Goal: Task Accomplishment & Management: Use online tool/utility

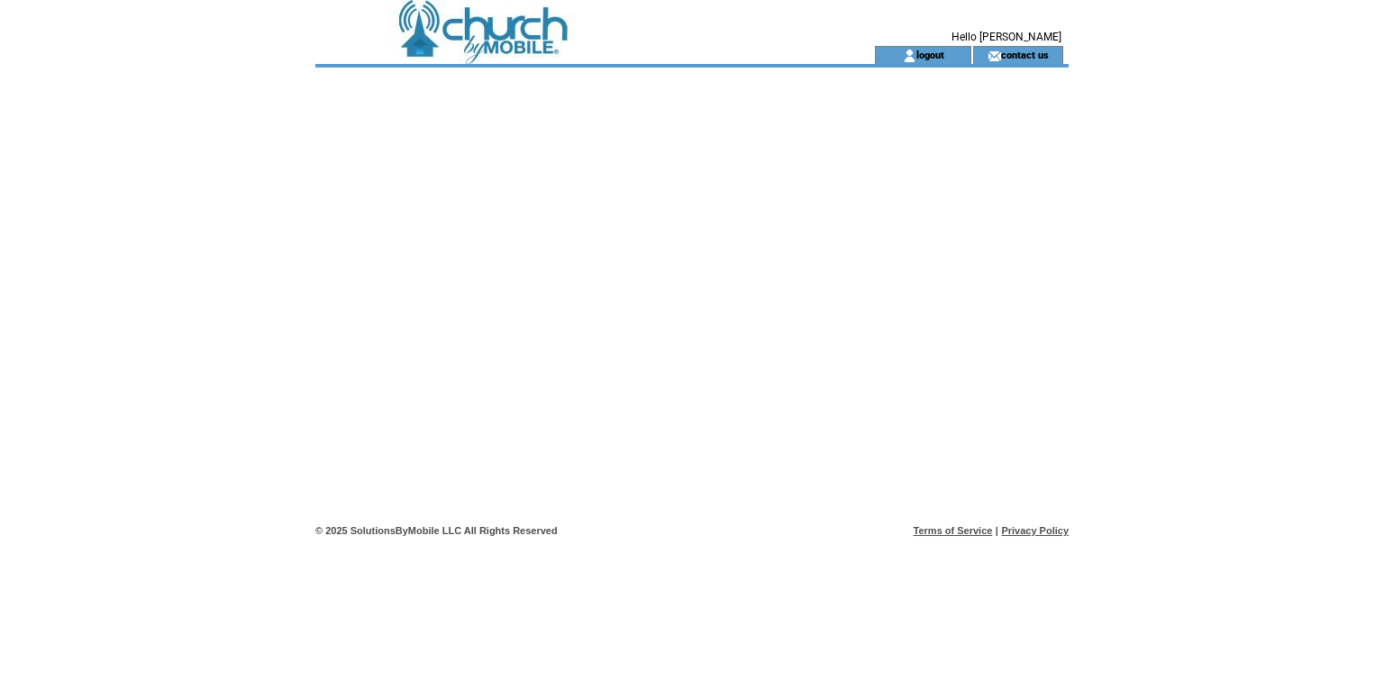
click at [528, 54] on td at bounding box center [562, 55] width 495 height 18
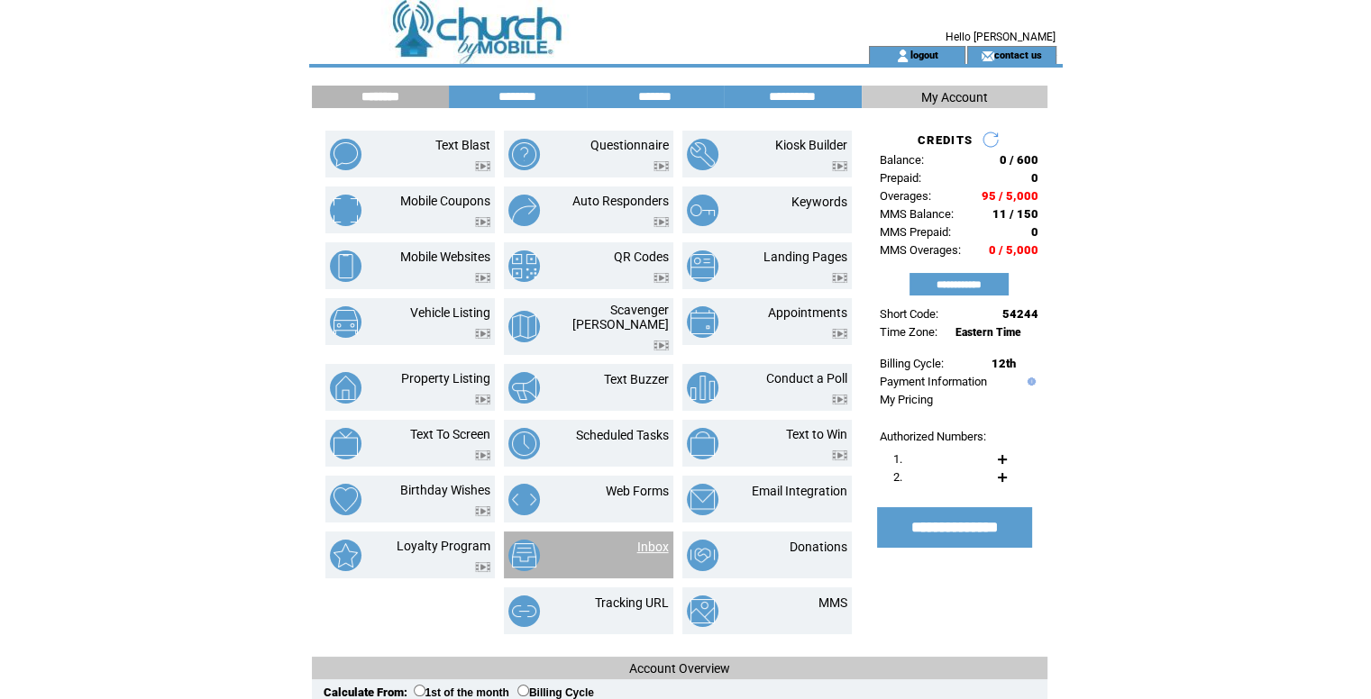
click at [649, 540] on link "Inbox" at bounding box center [653, 547] width 32 height 14
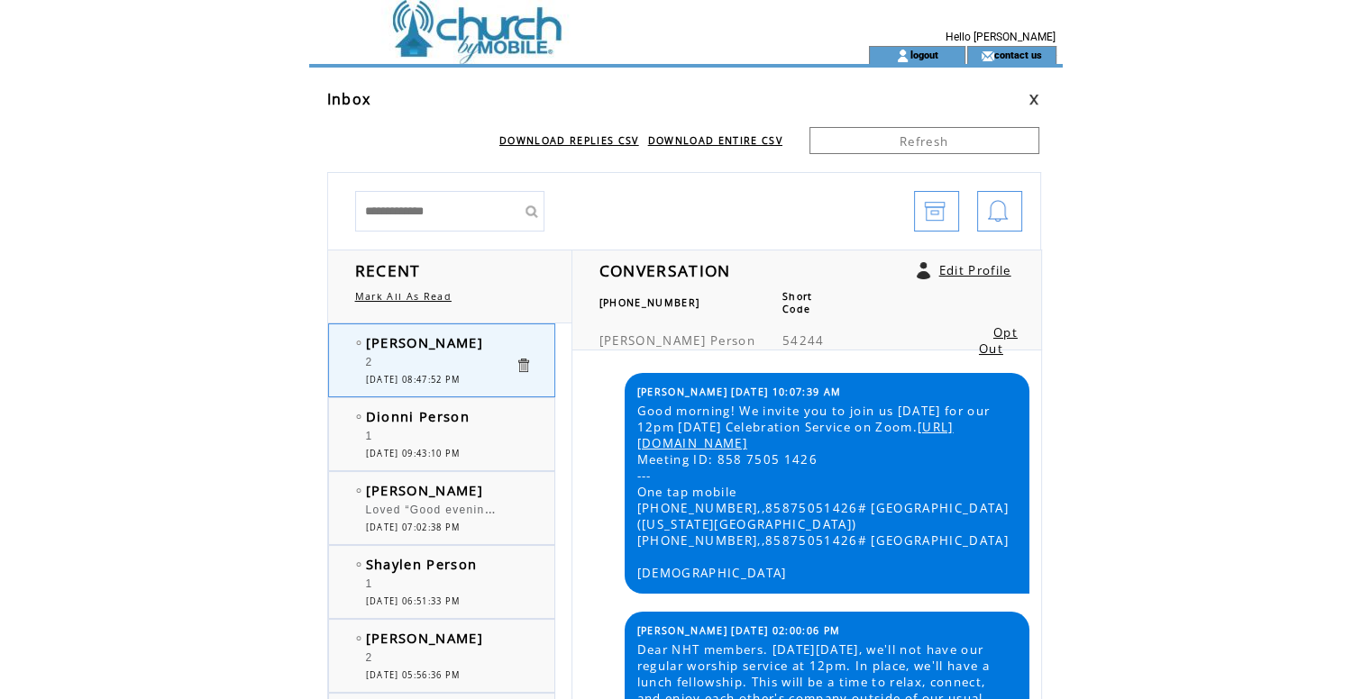
scroll to position [3926, 0]
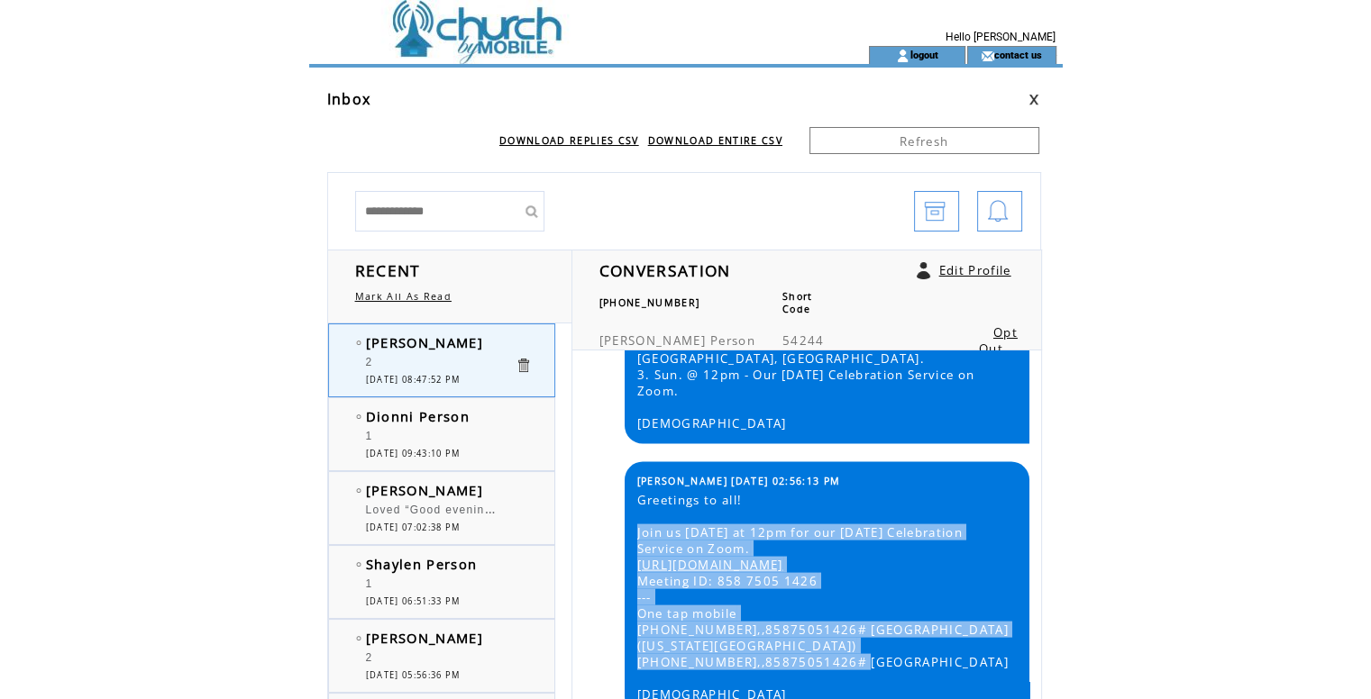
drag, startPoint x: 634, startPoint y: 544, endPoint x: 872, endPoint y: 655, distance: 263.7
click at [872, 655] on span "Greetings to all! Join us tomorrow at 12pm for our Sunday Celebration Service o…" at bounding box center [826, 597] width 379 height 211
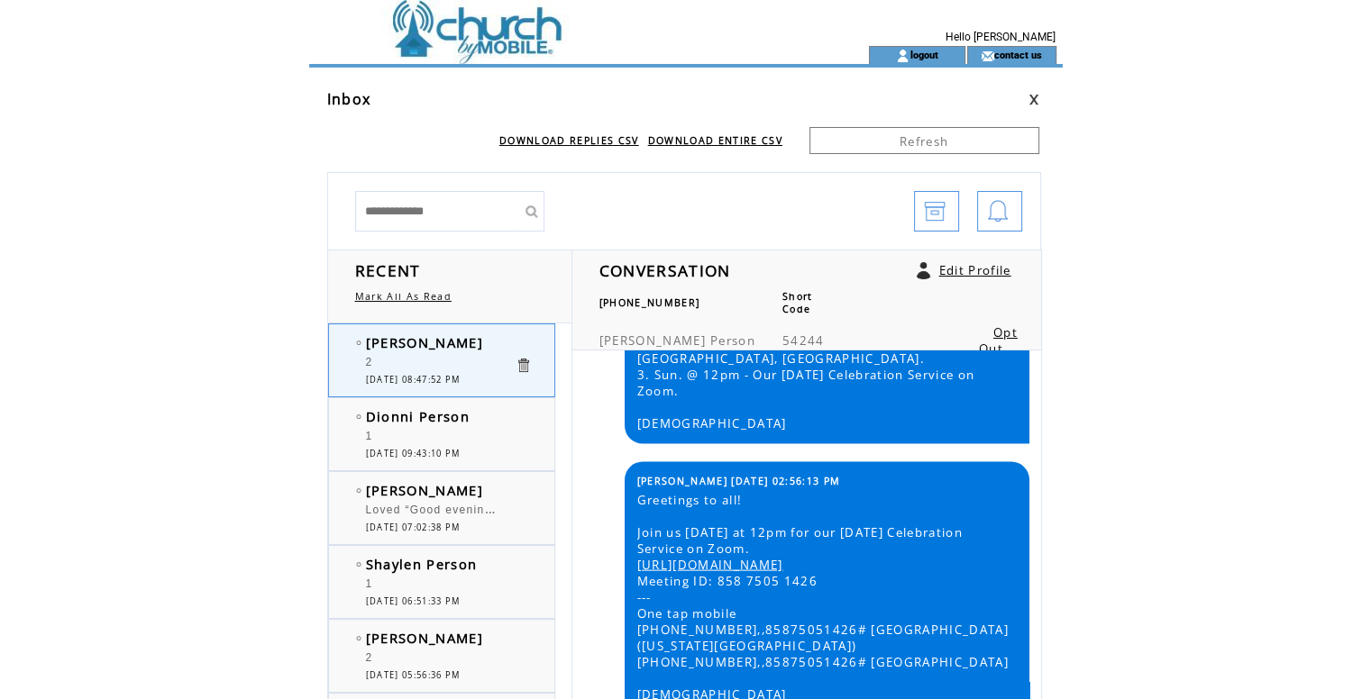
click at [607, 531] on div "L Andre 07/20/2025 10:07:39 AM Good morning! We invite you to join us today for…" at bounding box center [806, 536] width 463 height 370
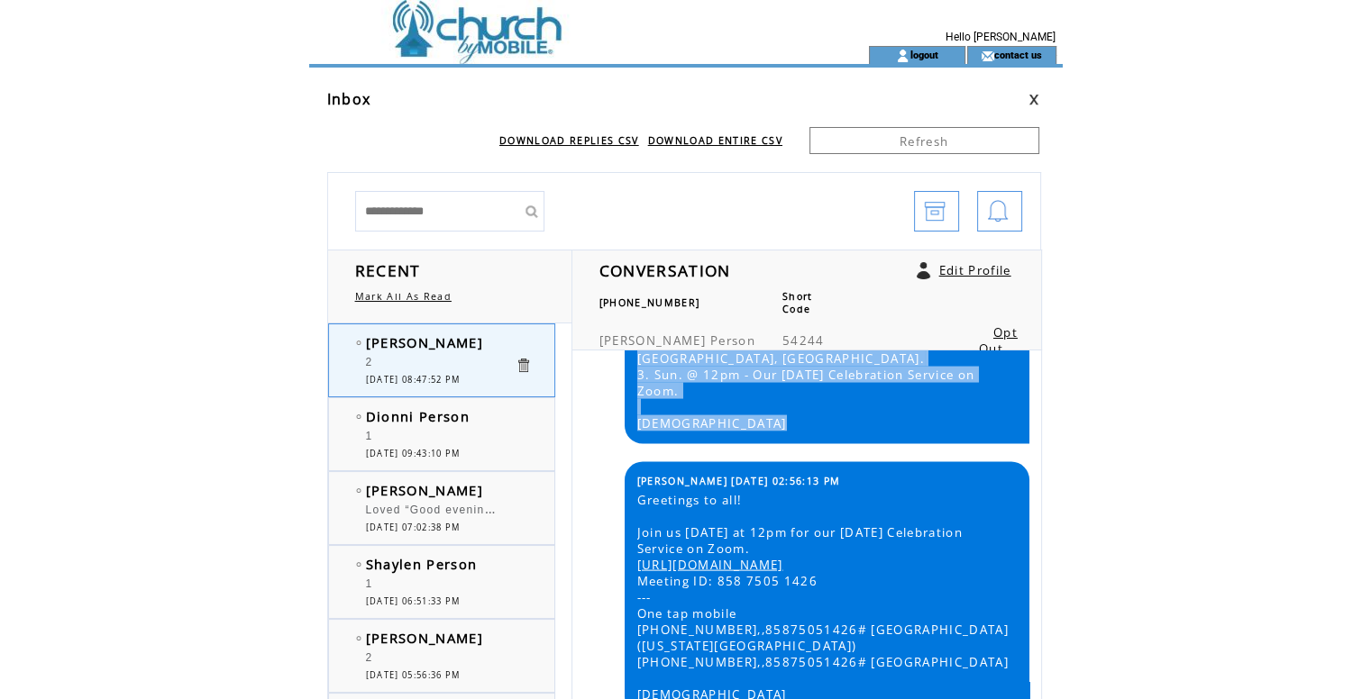
scroll to position [3, 0]
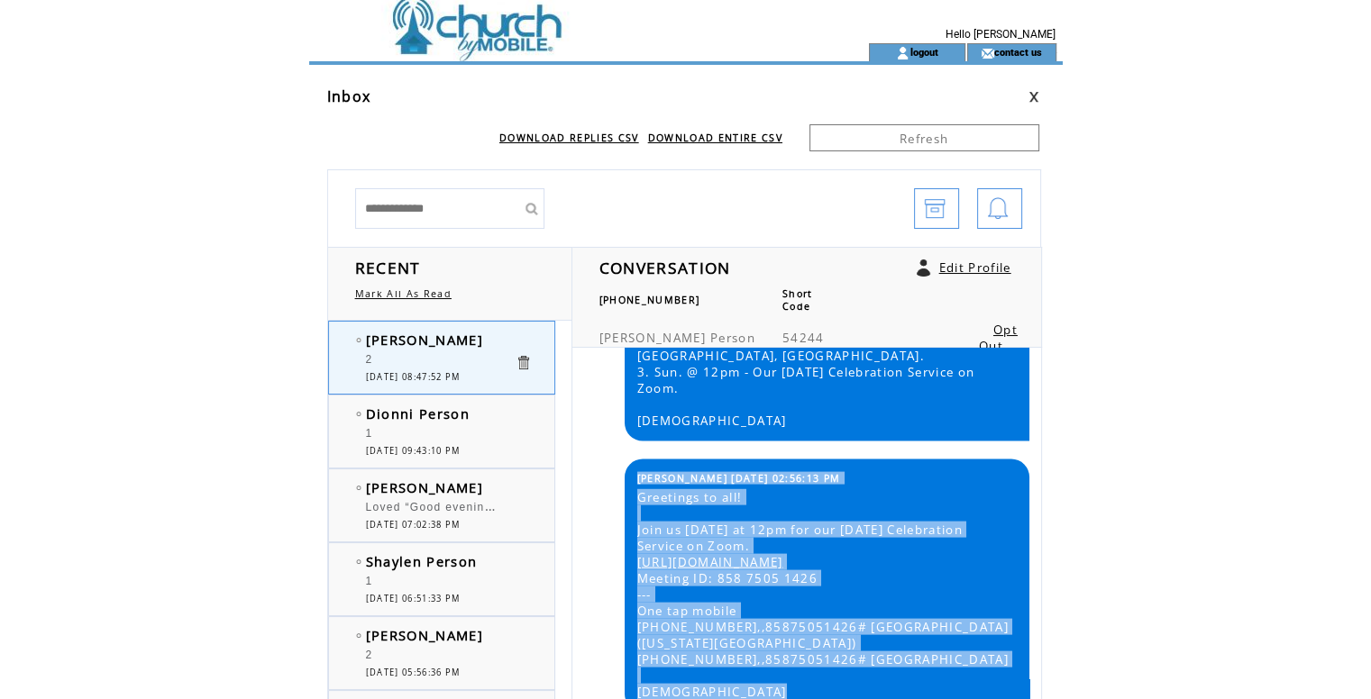
drag, startPoint x: 627, startPoint y: 542, endPoint x: 783, endPoint y: 671, distance: 202.9
click at [788, 685] on div "L Andre 08/16/2025 02:56:13 PM Greetings to all! Join us tomorrow at 12pm for o…" at bounding box center [827, 586] width 405 height 253
copy tbody "L Andre 08/16/2025 02:56:13 PM Greetings to all! Join us tomorrow at 12pm for o…"
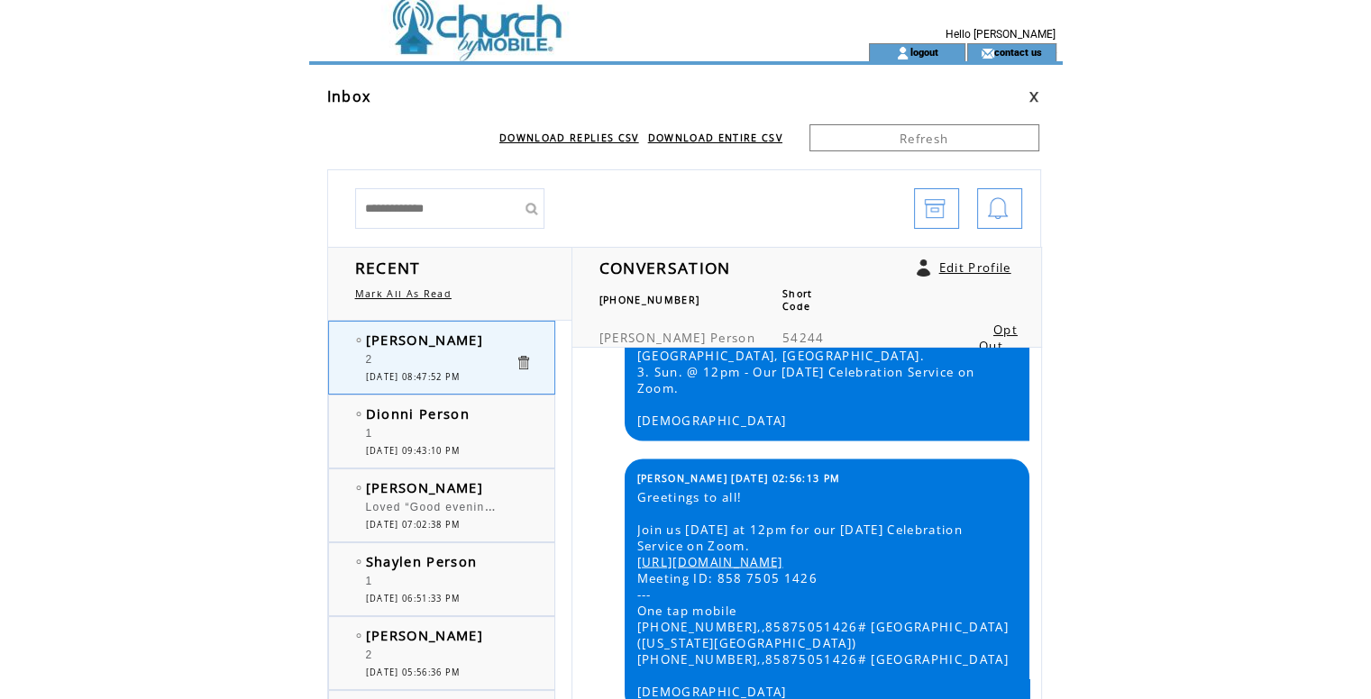
click at [530, 31] on td at bounding box center [556, 20] width 495 height 46
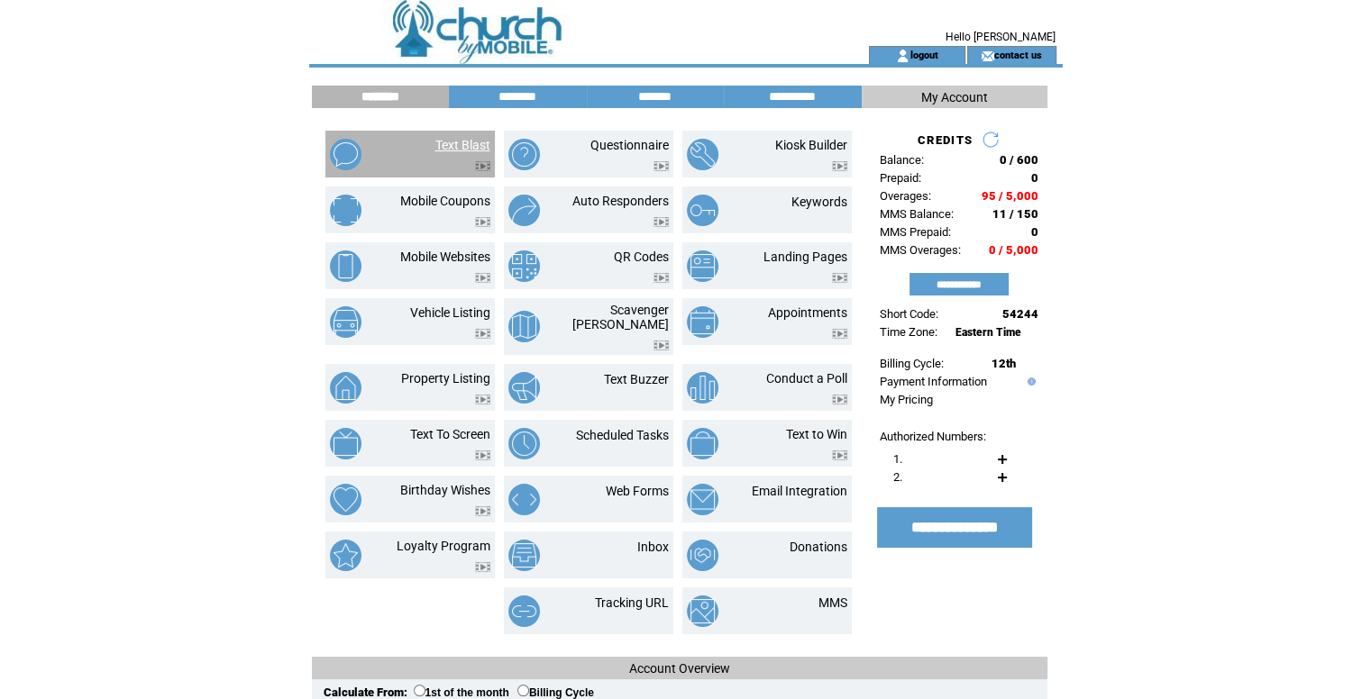
click at [465, 140] on link "Text Blast" at bounding box center [462, 145] width 55 height 14
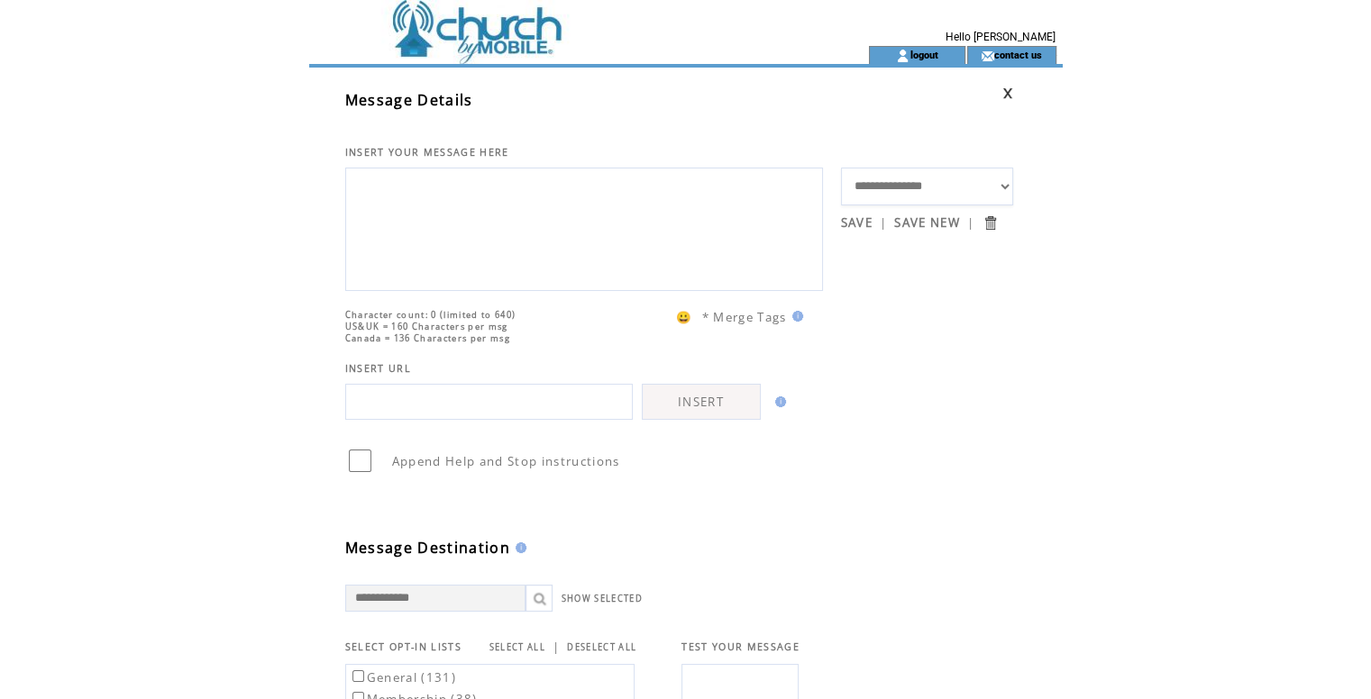
click at [480, 224] on textarea at bounding box center [584, 227] width 458 height 108
paste textarea "**********"
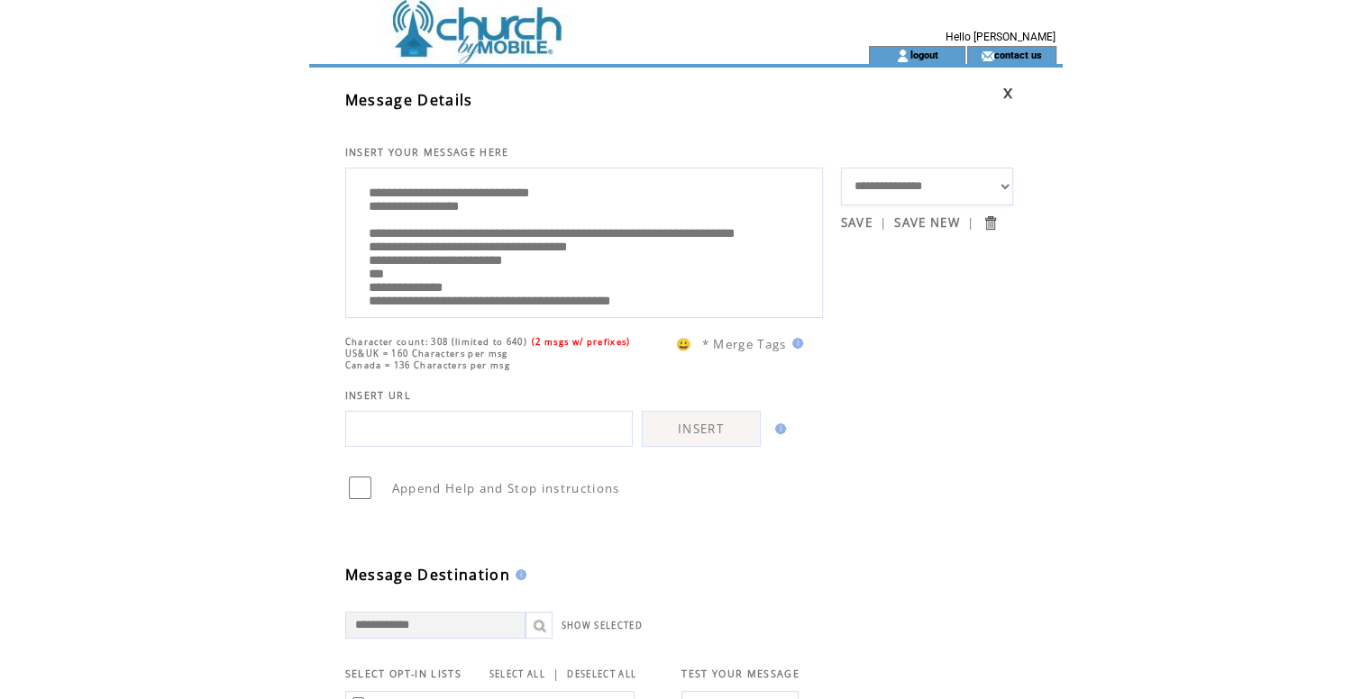
drag, startPoint x: 508, startPoint y: 214, endPoint x: 281, endPoint y: 163, distance: 232.7
click at [281, 163] on html "**********" at bounding box center [685, 349] width 1371 height 699
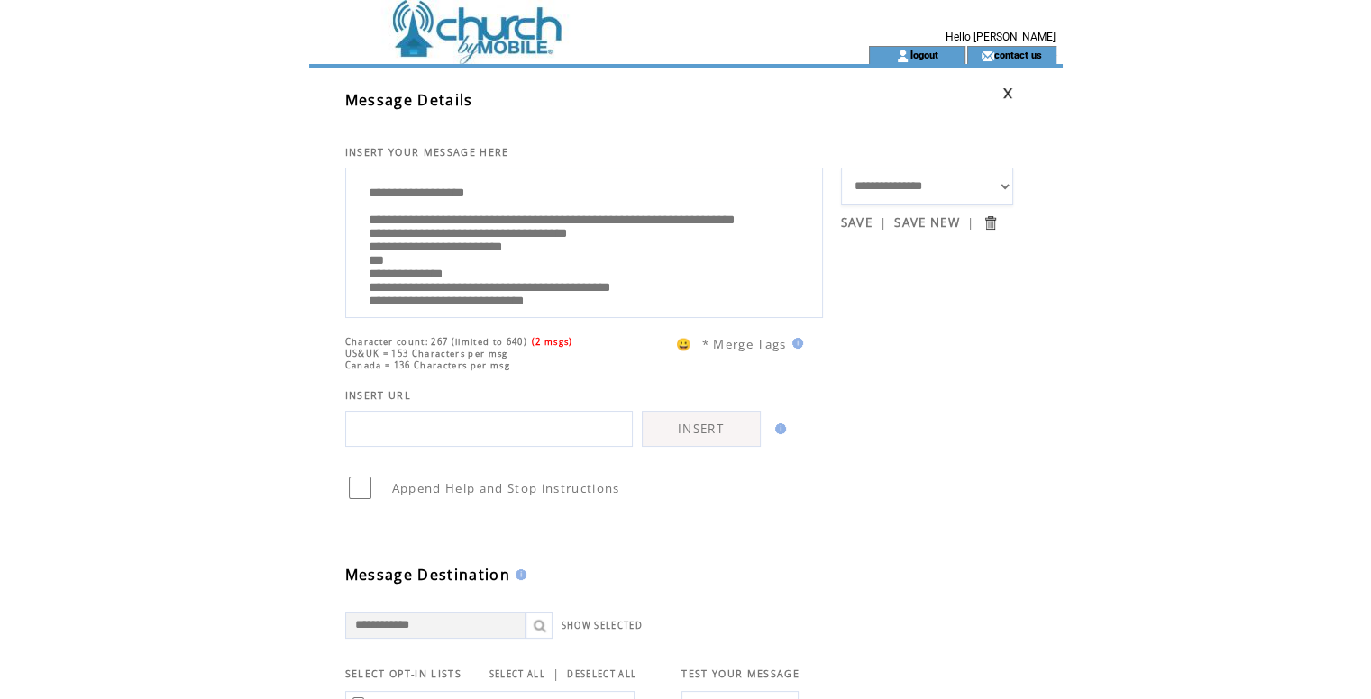
drag, startPoint x: 419, startPoint y: 228, endPoint x: 555, endPoint y: 235, distance: 136.3
click at [555, 235] on textarea "**********" at bounding box center [584, 240] width 458 height 135
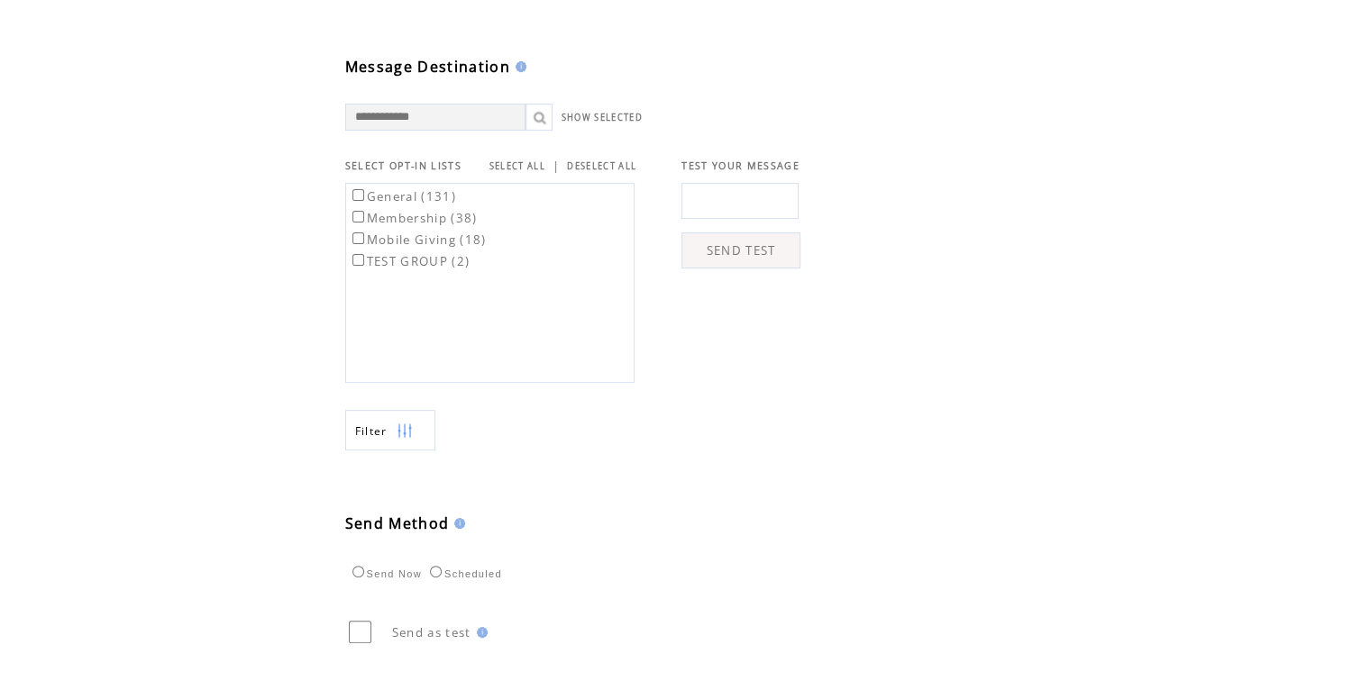
scroll to position [595, 0]
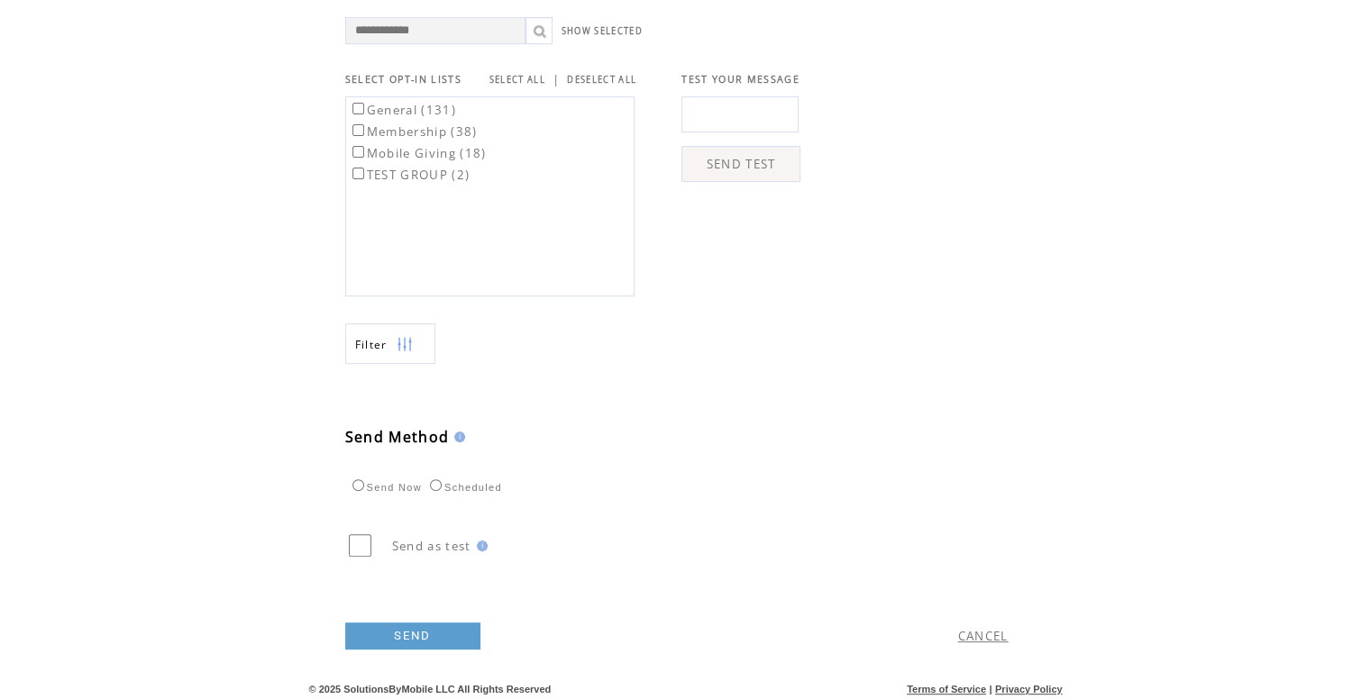
type textarea "**********"
click at [425, 623] on link "SEND" at bounding box center [412, 636] width 135 height 27
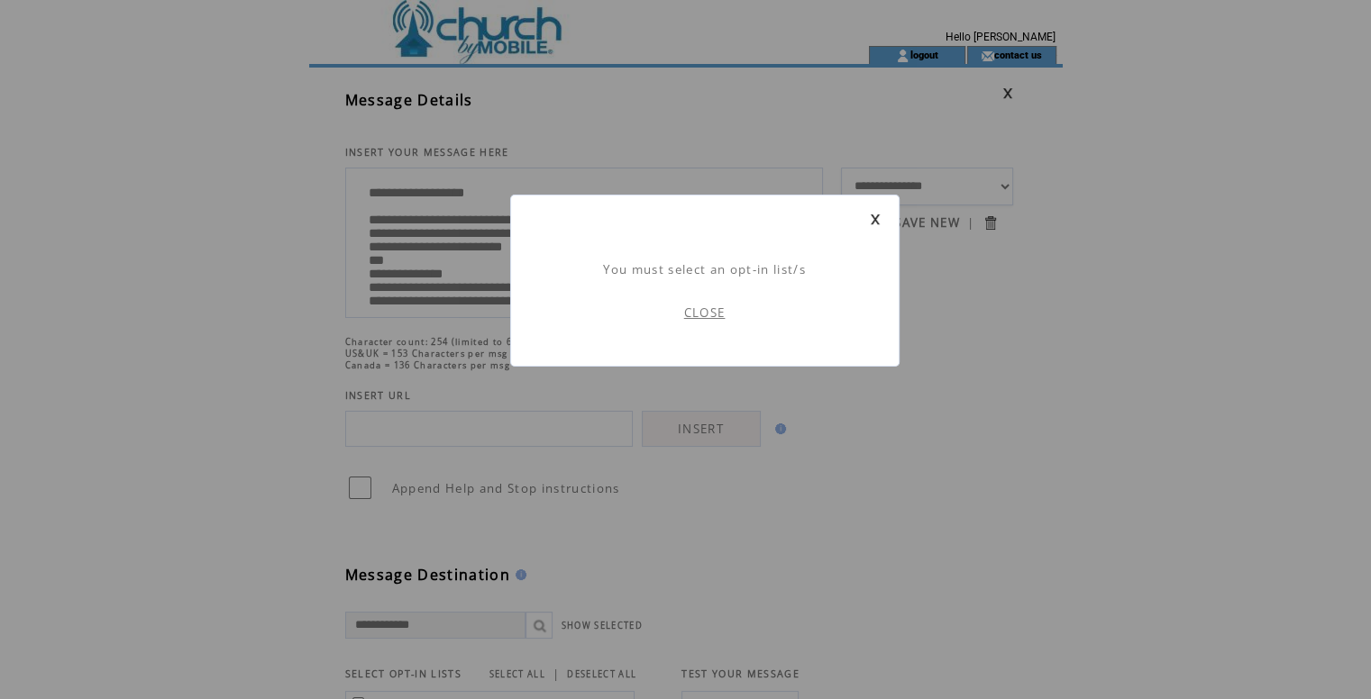
click at [719, 320] on link "CLOSE" at bounding box center [704, 313] width 41 height 16
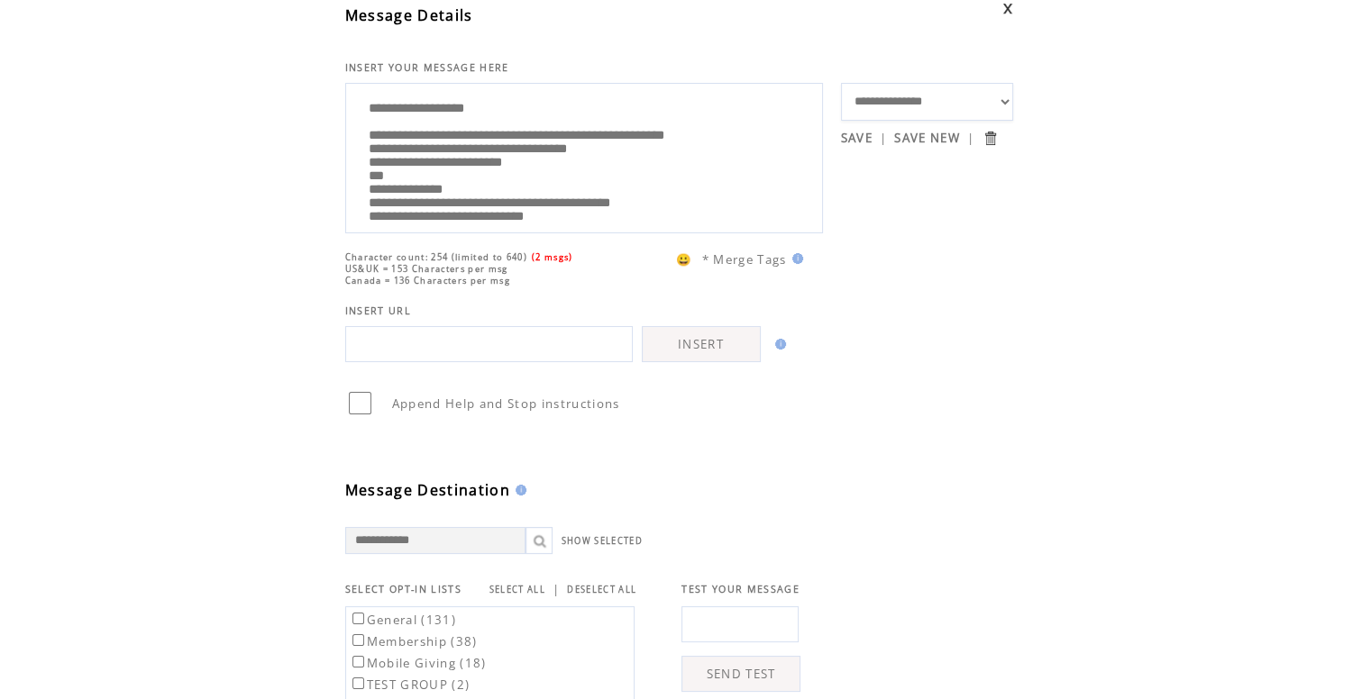
scroll to position [180, 0]
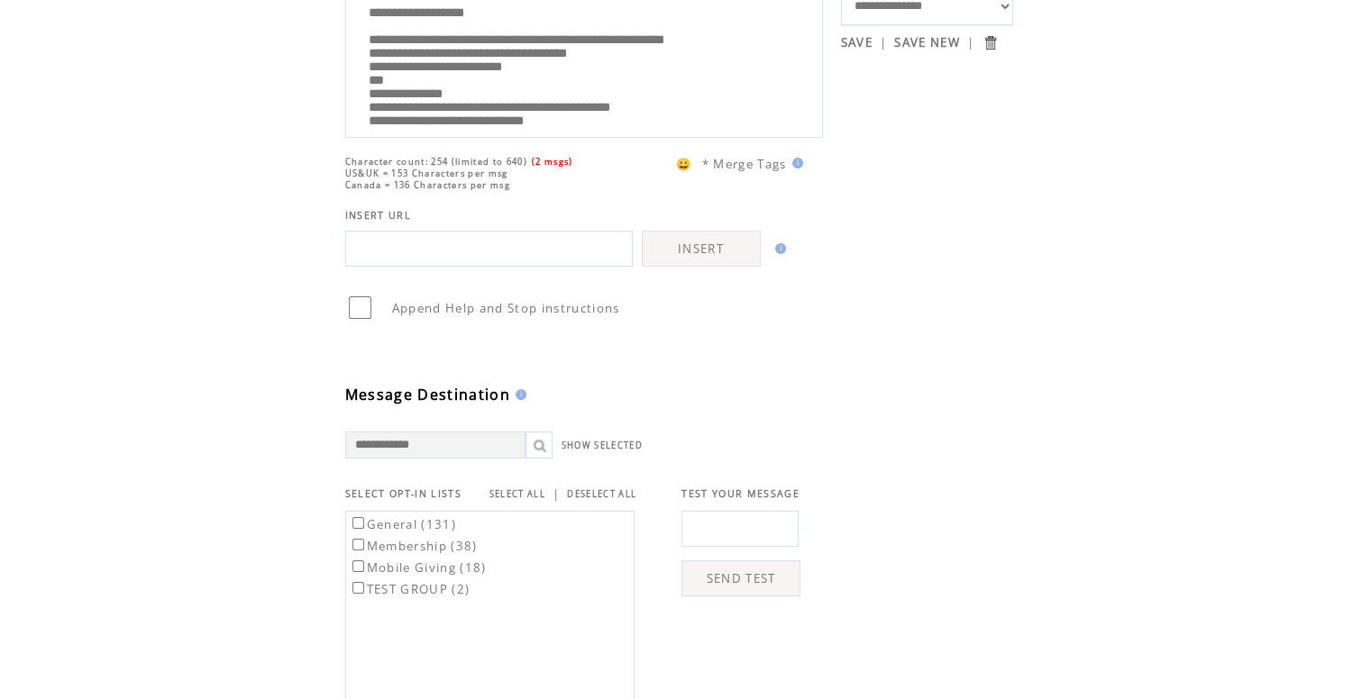
click at [507, 489] on link "SELECT ALL" at bounding box center [517, 495] width 56 height 12
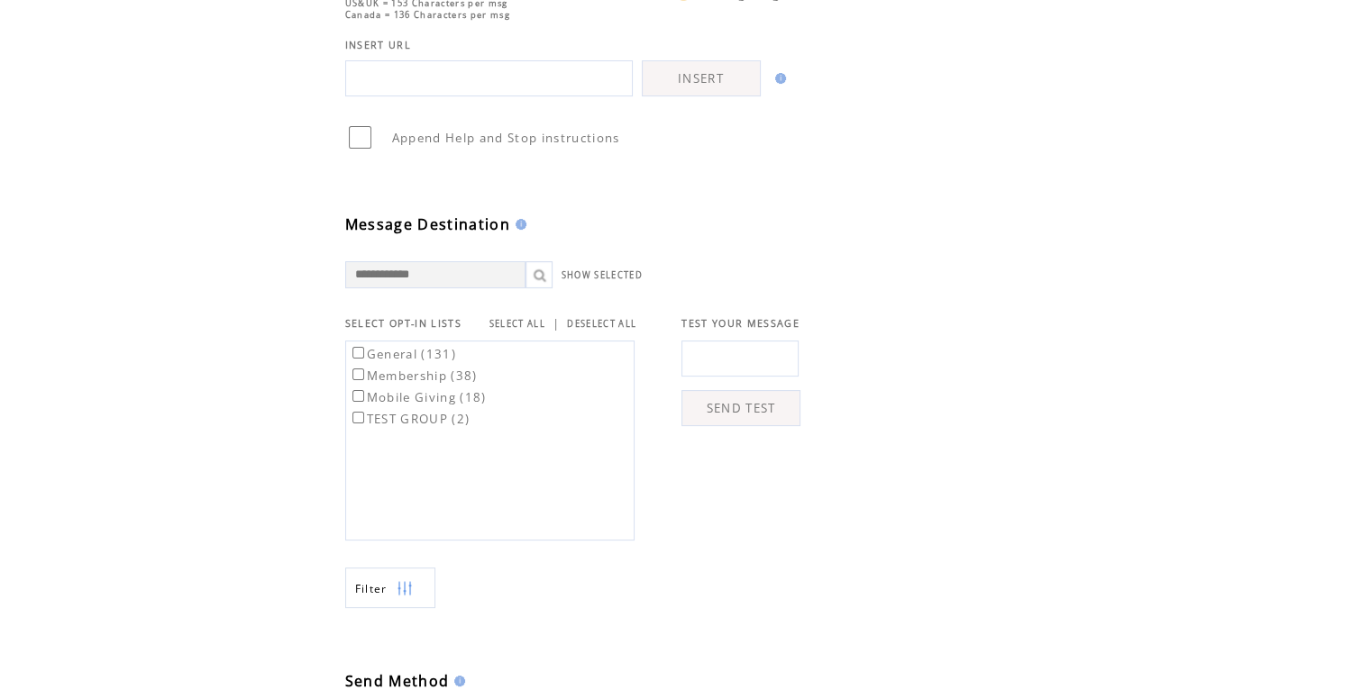
scroll to position [595, 0]
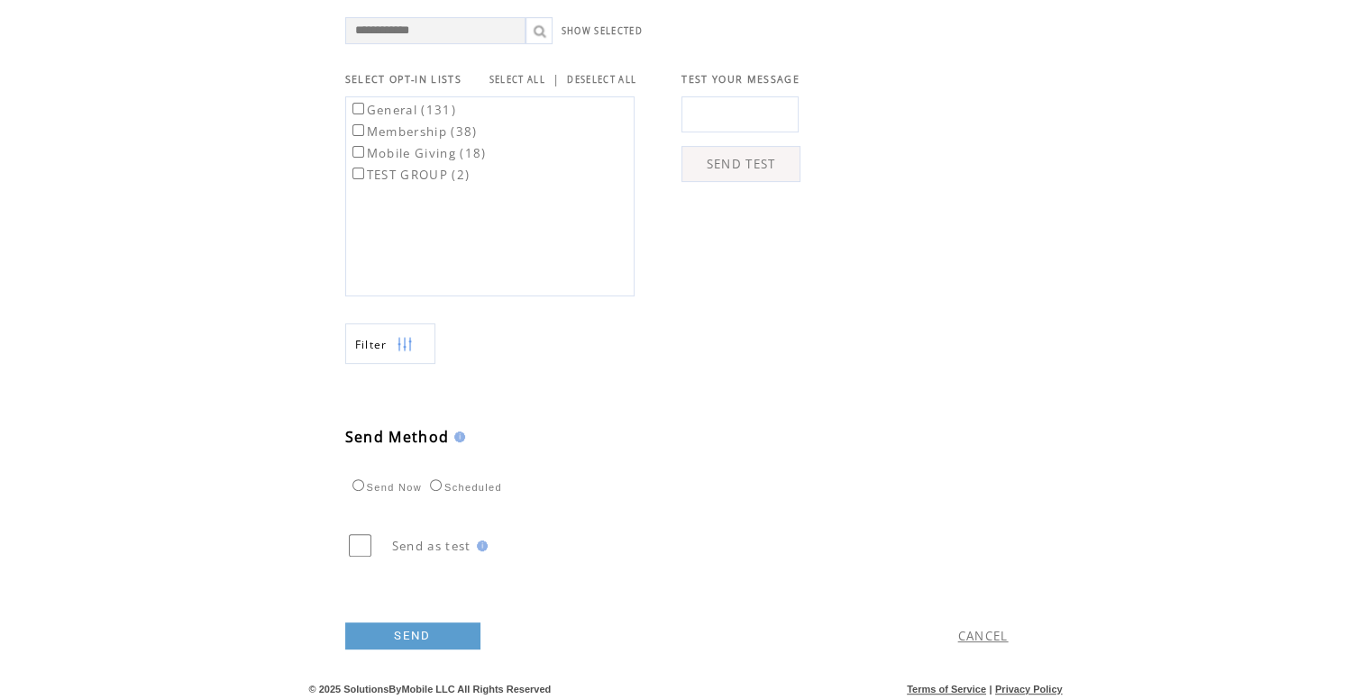
click at [429, 624] on link "SEND" at bounding box center [412, 636] width 135 height 27
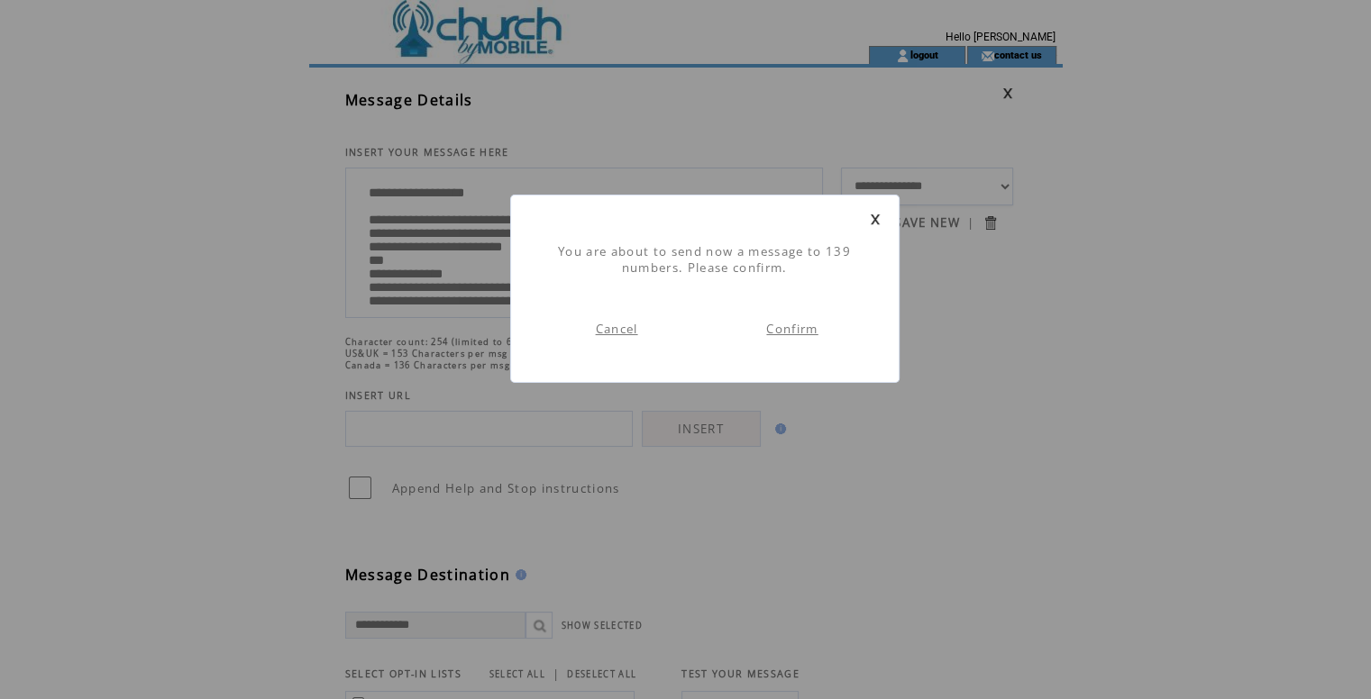
click at [811, 328] on link "Confirm" at bounding box center [791, 329] width 51 height 16
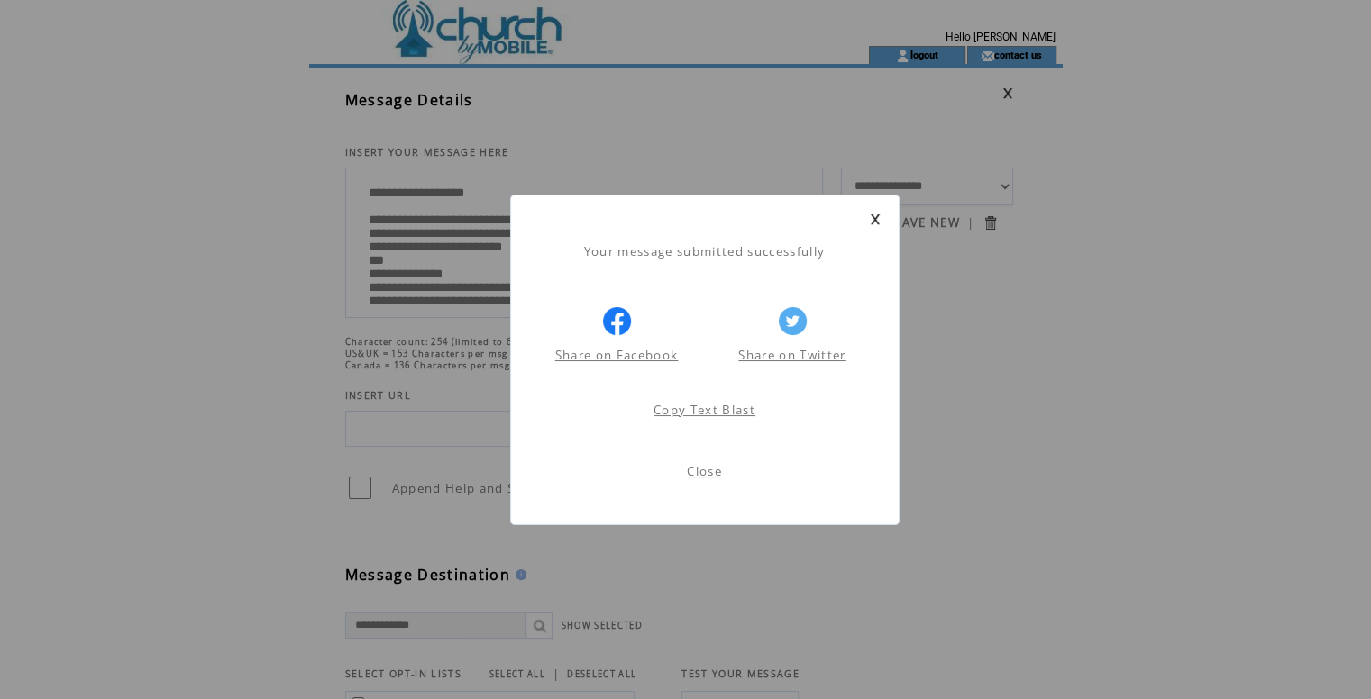
click at [698, 475] on link "Close" at bounding box center [704, 471] width 35 height 16
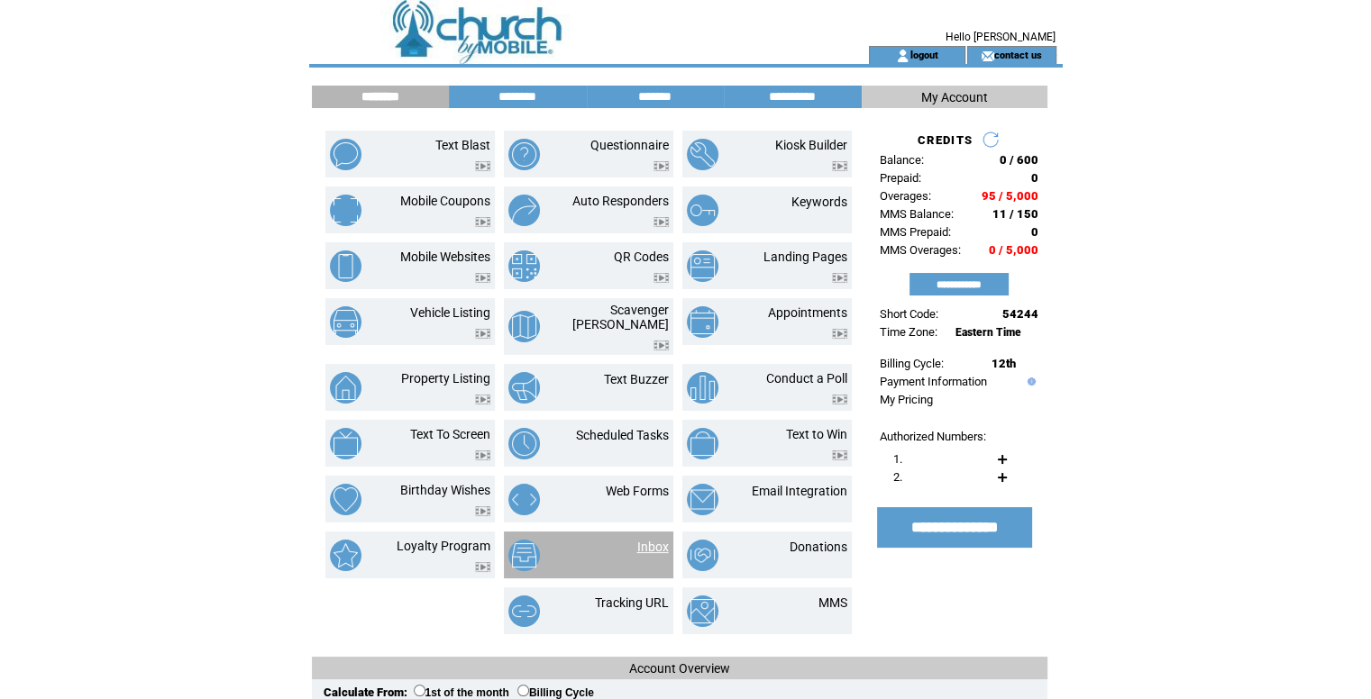
click at [644, 540] on link "Inbox" at bounding box center [653, 547] width 32 height 14
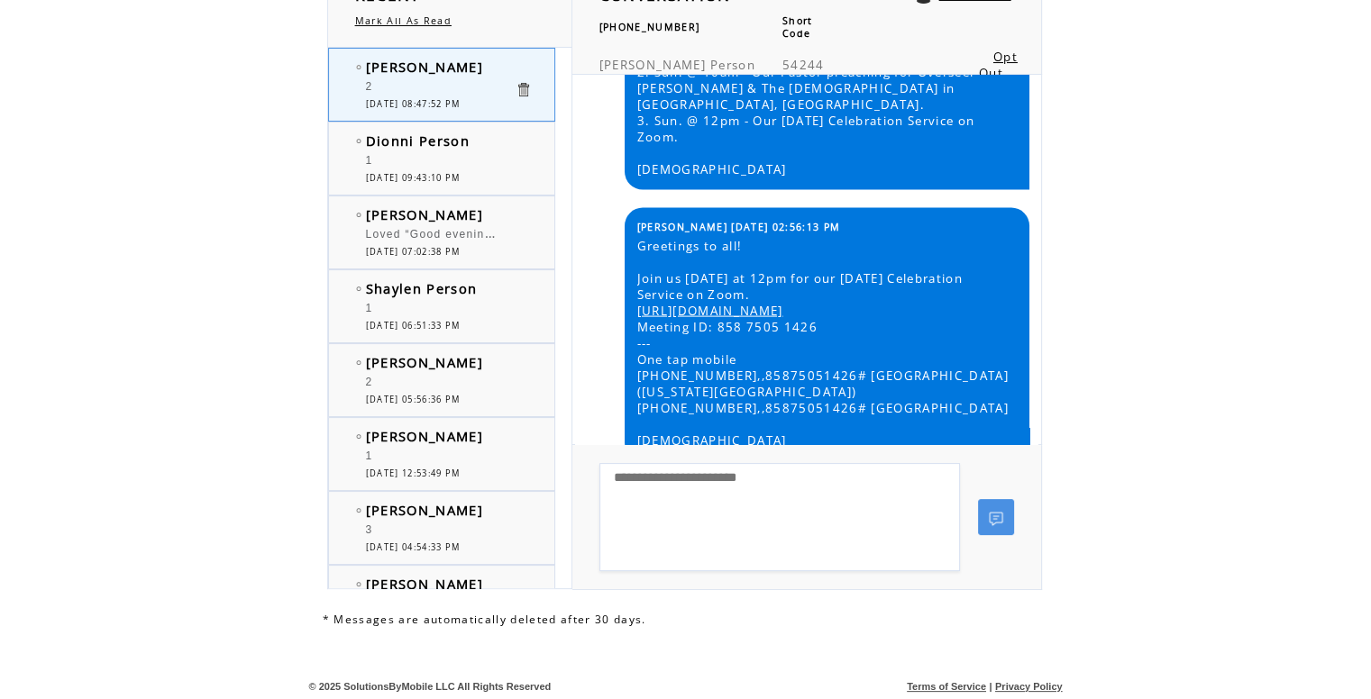
scroll to position [3836, 0]
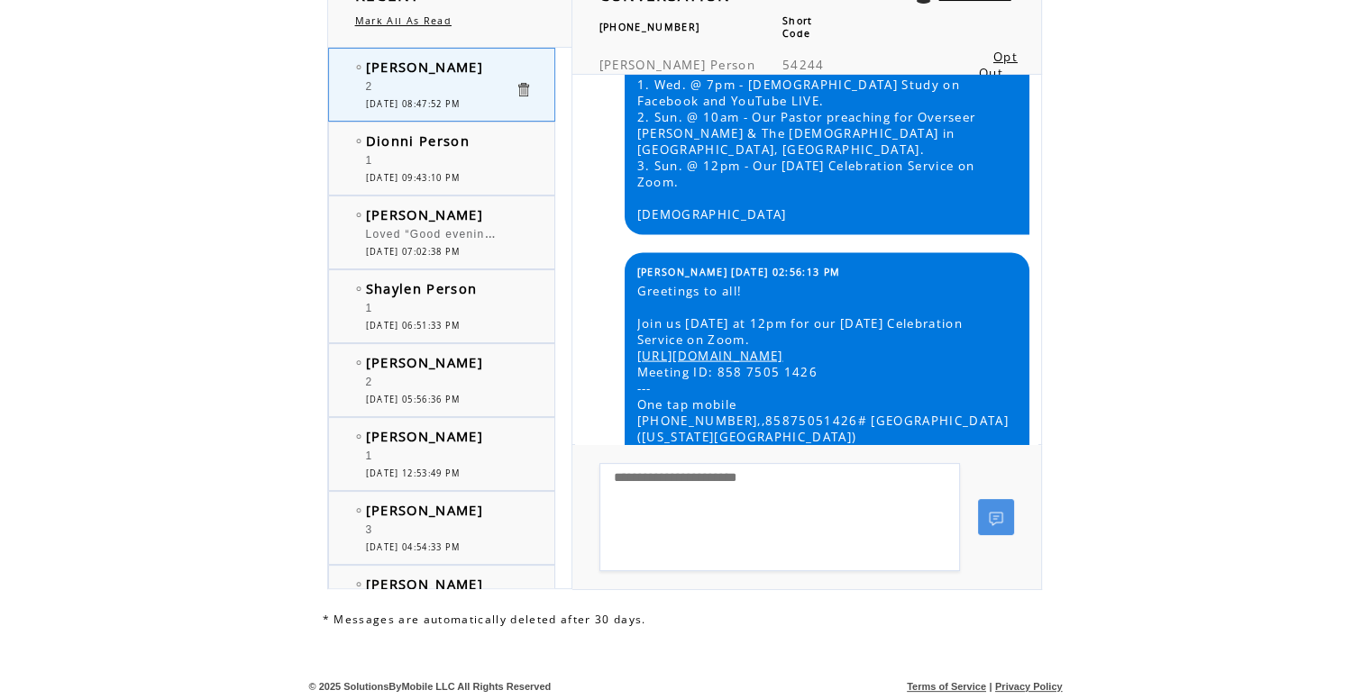
scroll to position [3746, 0]
